Goal: Information Seeking & Learning: Learn about a topic

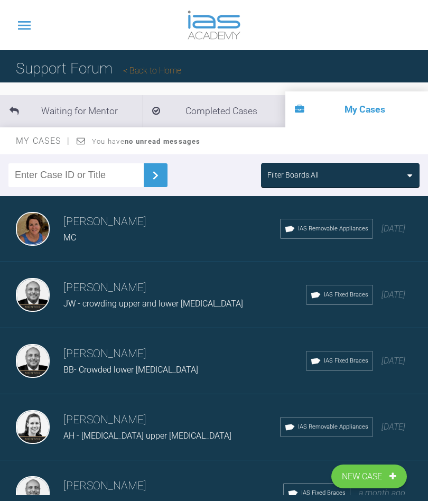
click at [395, 173] on div "Filter Boards: All" at bounding box center [340, 175] width 146 height 12
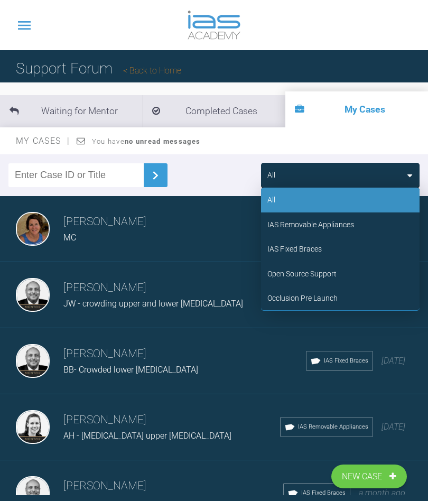
click at [301, 252] on div "IAS Fixed Braces" at bounding box center [294, 249] width 54 height 12
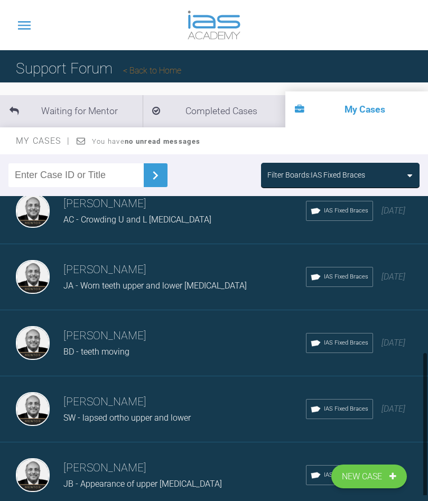
scroll to position [282, 0]
click at [179, 424] on div "Utpalendu Bose SW - lapsed ortho upper and lower IAS Fixed Braces 4 months ago" at bounding box center [214, 409] width 428 height 66
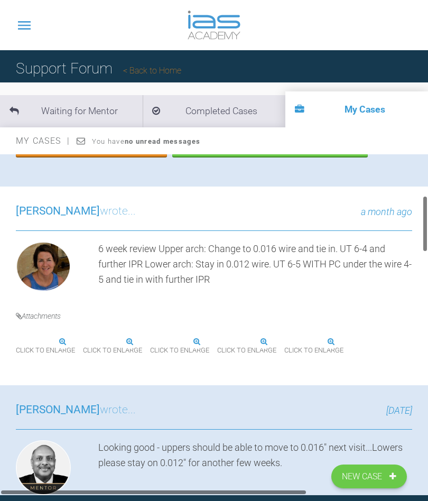
click at [16, 342] on img at bounding box center [16, 342] width 0 height 0
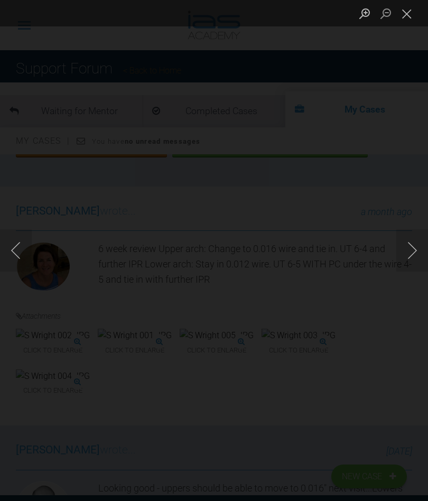
click at [409, 257] on button "Next image" at bounding box center [412, 250] width 32 height 42
click at [408, 255] on button "Next image" at bounding box center [412, 250] width 32 height 42
click at [411, 254] on button "Next image" at bounding box center [412, 250] width 32 height 42
click at [420, 251] on button "Next image" at bounding box center [412, 250] width 32 height 42
click at [405, 256] on button "Next image" at bounding box center [412, 250] width 32 height 42
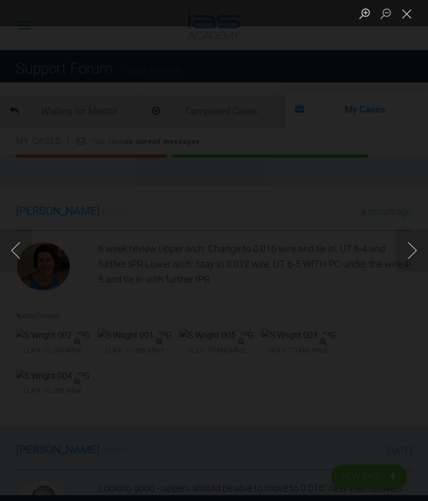
click at [408, 252] on button "Next image" at bounding box center [412, 250] width 32 height 42
click at [412, 255] on button "Next image" at bounding box center [412, 250] width 32 height 42
click at [406, 254] on button "Next image" at bounding box center [412, 250] width 32 height 42
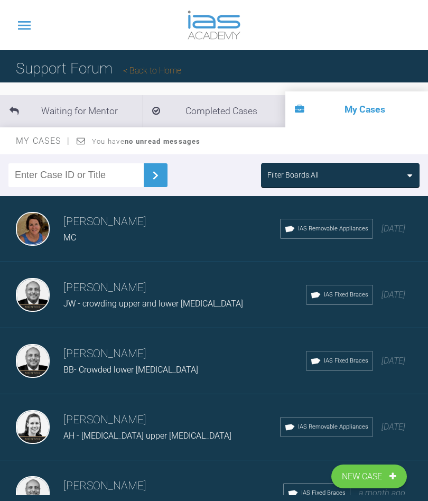
click at [394, 175] on div "Filter Boards: All" at bounding box center [340, 175] width 146 height 12
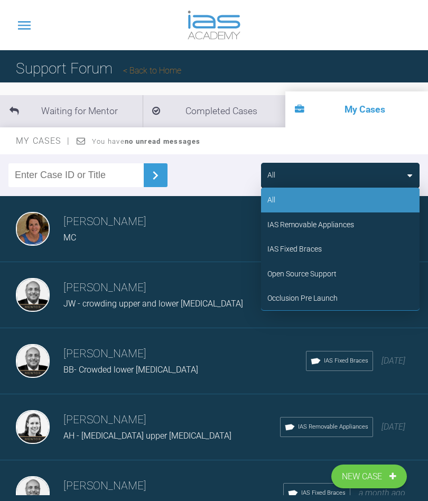
click at [331, 223] on div "IAS Removable Appliances" at bounding box center [310, 225] width 87 height 12
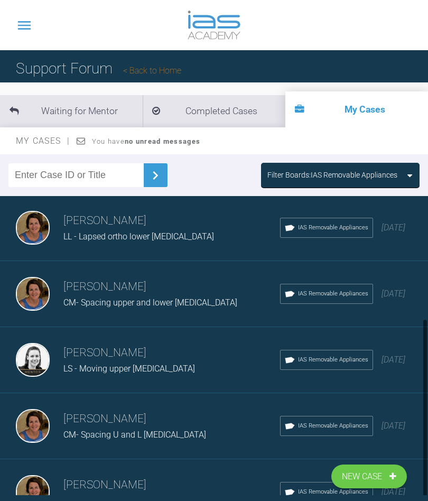
scroll to position [200, 0]
click at [87, 496] on span "JB - Appearance of upper [MEDICAL_DATA]" at bounding box center [142, 500] width 158 height 10
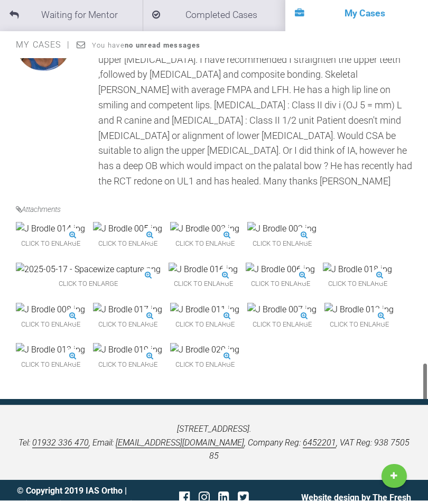
scroll to position [2987, 0]
click at [35, 500] on div "© Copyright 2019 IAS Ortho | Privacy Policy | Terms of Service Website design b…" at bounding box center [214, 497] width 428 height 35
click at [35, 500] on div "© Copyright 2019 IAS Ortho | Privacy Policy | Terms of Service" at bounding box center [83, 497] width 132 height 27
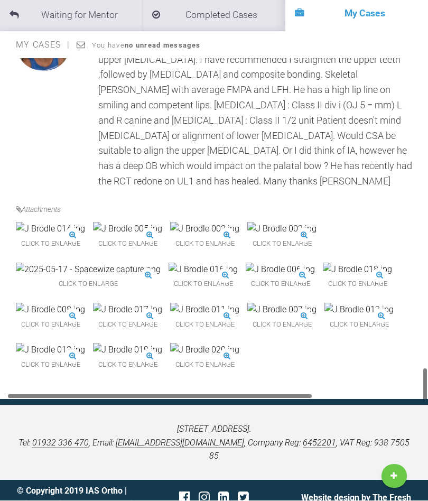
scroll to position [0, 10]
click at [323, 277] on img at bounding box center [357, 270] width 69 height 14
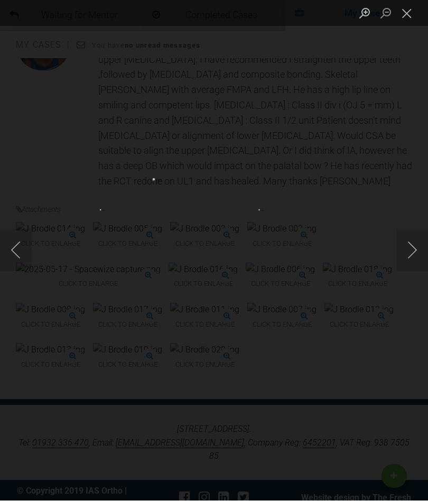
click at [405, 272] on button "Next image" at bounding box center [412, 250] width 32 height 42
click at [402, 21] on button "Close lightbox" at bounding box center [406, 13] width 21 height 18
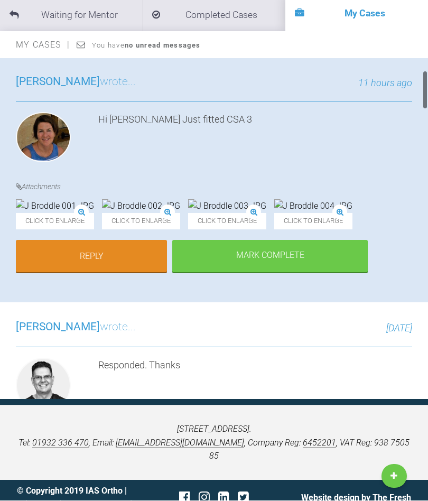
scroll to position [124, 0]
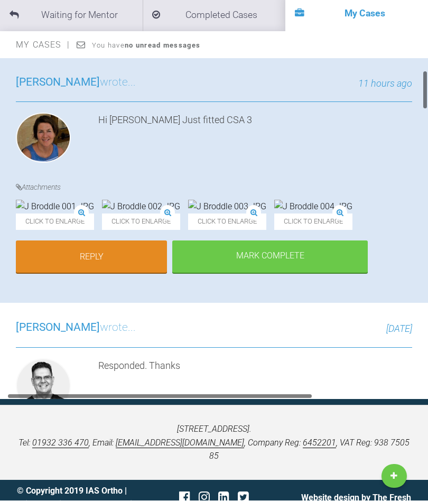
click at [266, 214] on img at bounding box center [227, 207] width 78 height 14
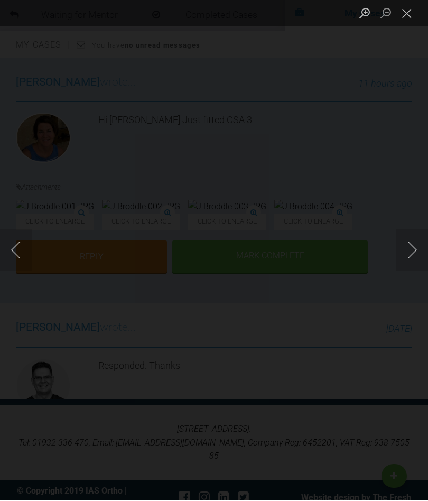
click at [407, 14] on button "Close lightbox" at bounding box center [406, 13] width 21 height 18
